Goal: Use online tool/utility: Utilize a website feature to perform a specific function

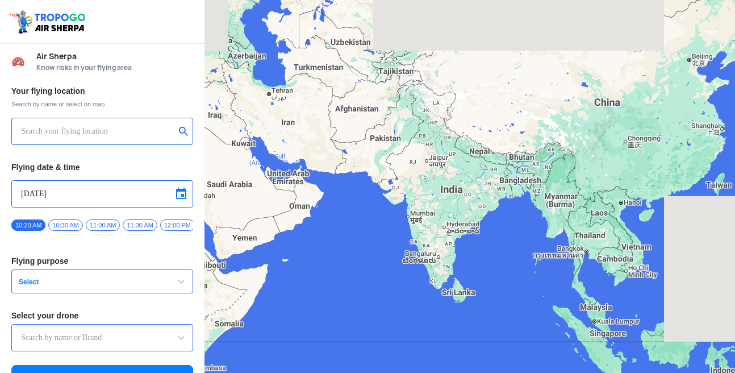
type input "Aquila X2"
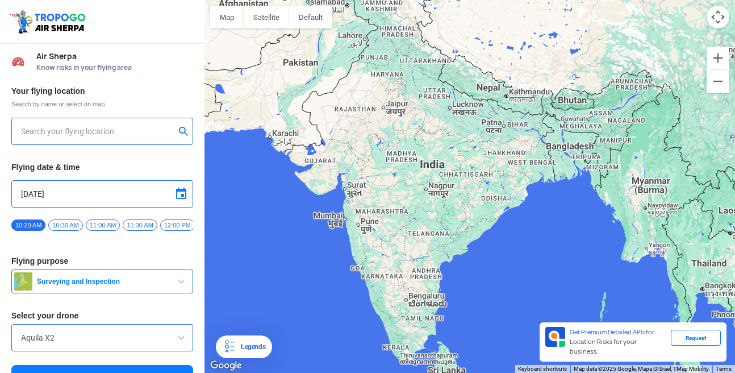
type input "[STREET_ADDRESS][PERSON_NAME][PERSON_NAME]"
click at [177, 328] on div "Aquila X2" at bounding box center [102, 337] width 182 height 27
click at [178, 328] on div "Aquila X2" at bounding box center [102, 337] width 182 height 27
click at [176, 334] on span at bounding box center [181, 338] width 14 height 14
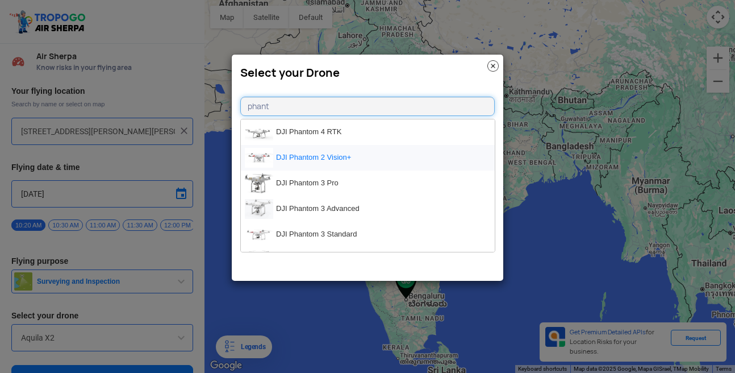
scroll to position [51, 0]
type input "phant"
click at [309, 205] on li "DJI Phantom 4" at bounding box center [368, 209] width 254 height 26
type input "DJI Phantom 4"
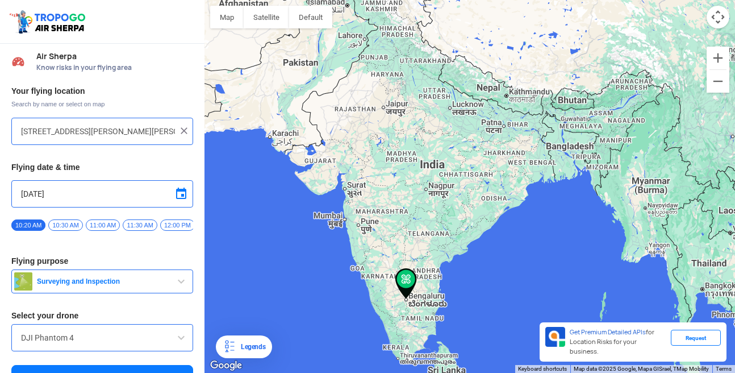
click at [183, 129] on img at bounding box center [183, 130] width 11 height 11
click at [128, 130] on input "text" at bounding box center [98, 131] width 154 height 14
type input "Ekkatuthangal, [GEOGRAPHIC_DATA], [GEOGRAPHIC_DATA], [GEOGRAPHIC_DATA], [GEOGRA…"
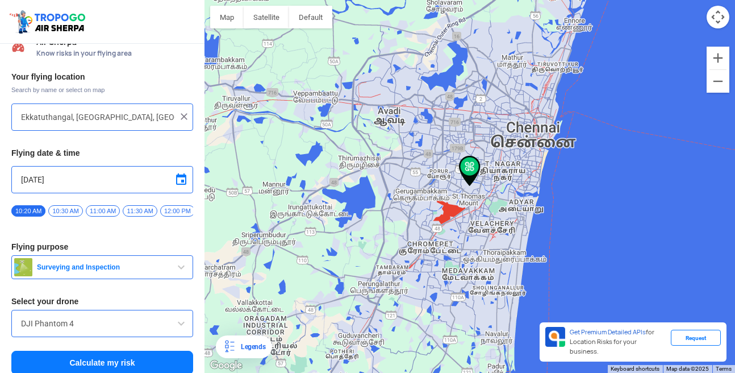
scroll to position [23, 0]
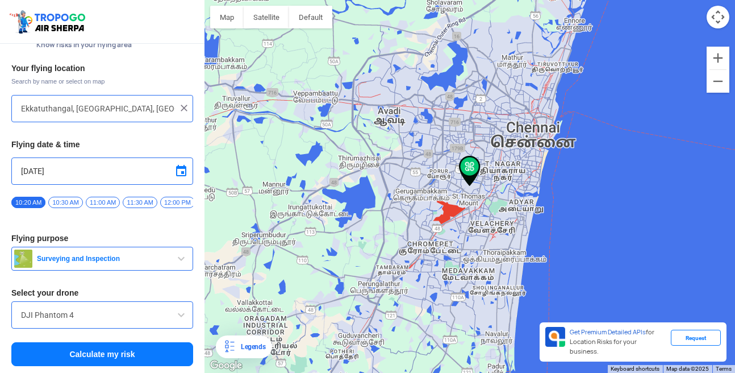
click at [109, 351] on button "Calculate my risk" at bounding box center [102, 354] width 182 height 24
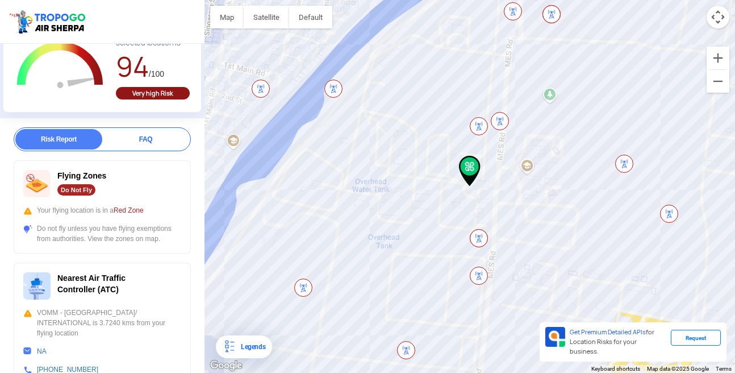
scroll to position [51, 0]
